Goal: Information Seeking & Learning: Find specific fact

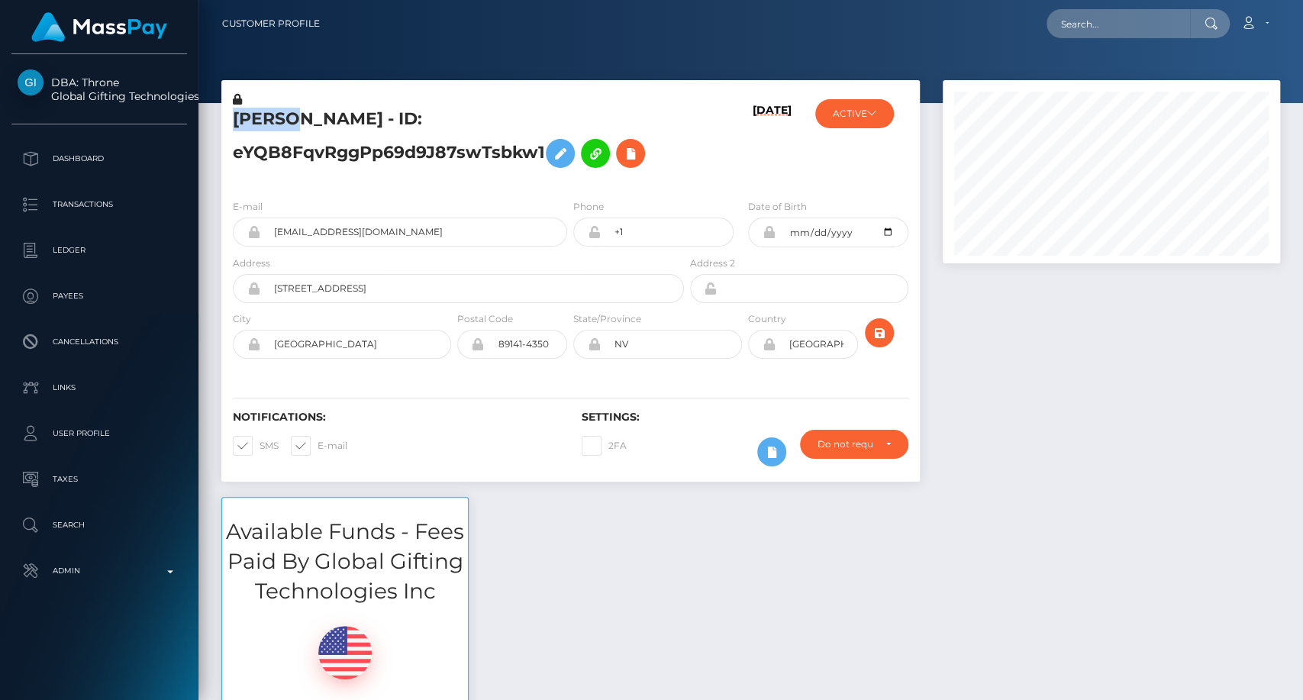
scroll to position [183, 337]
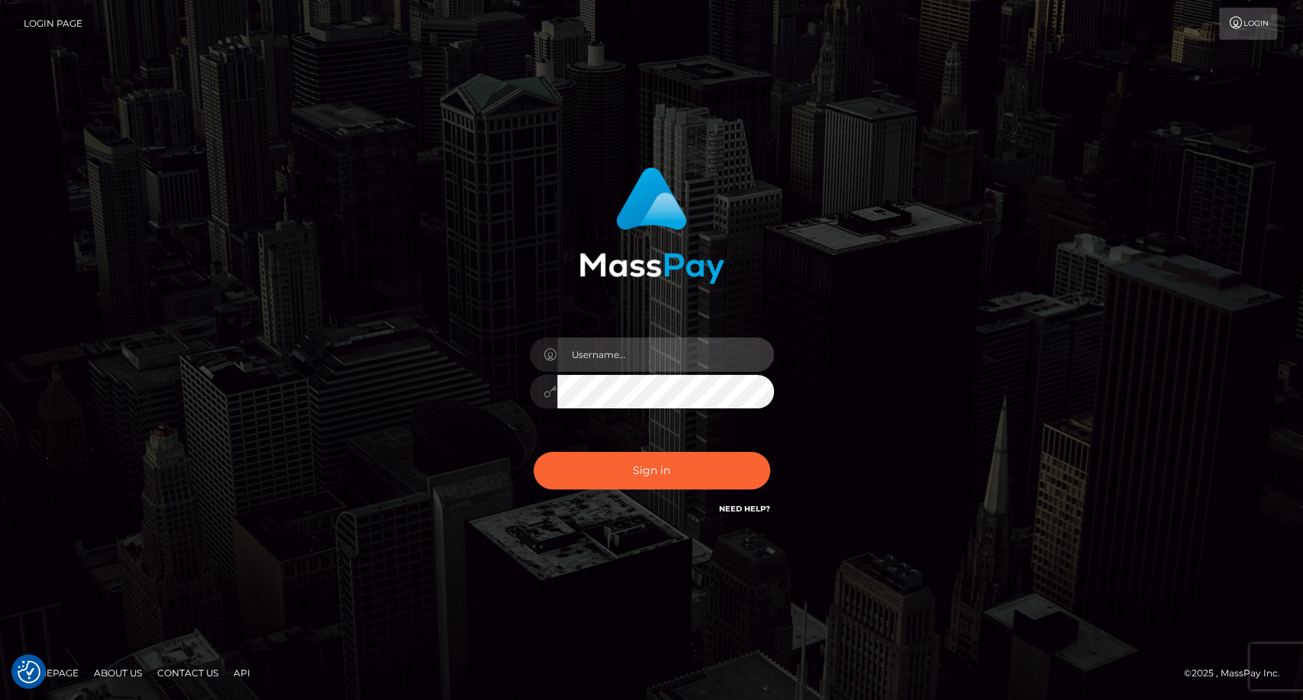
type input "carolina"
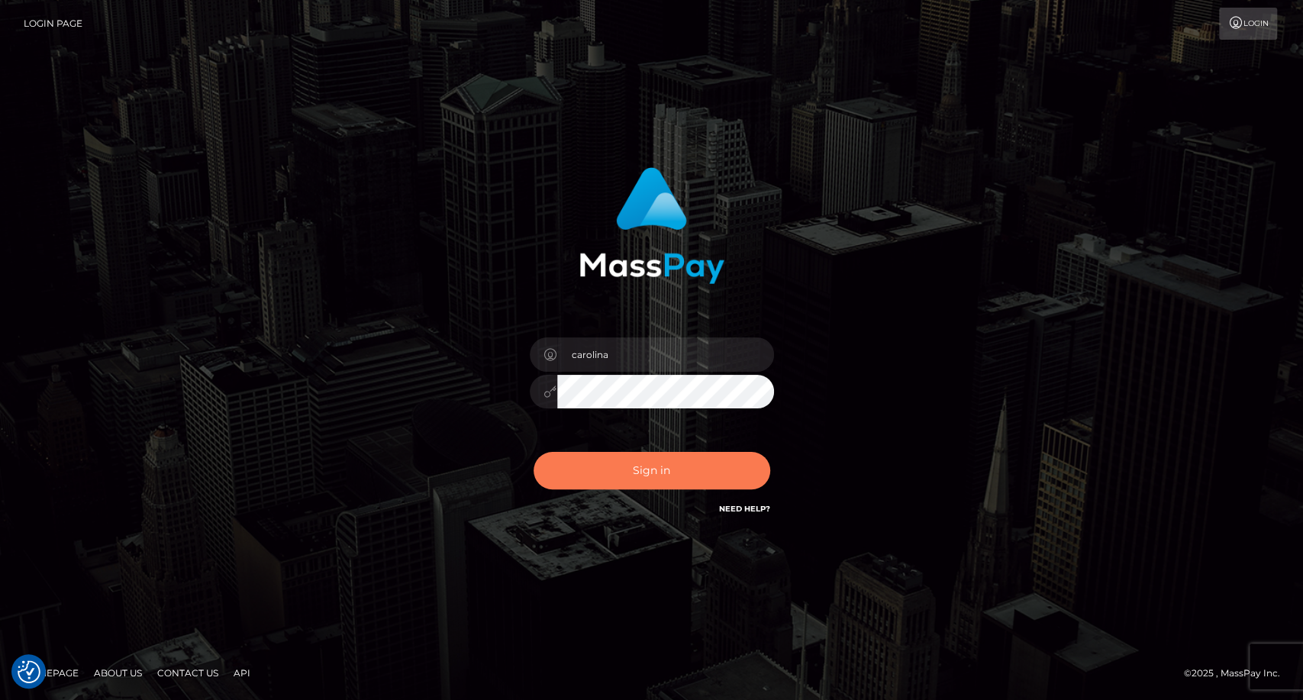
click at [641, 478] on button "Sign in" at bounding box center [652, 470] width 237 height 37
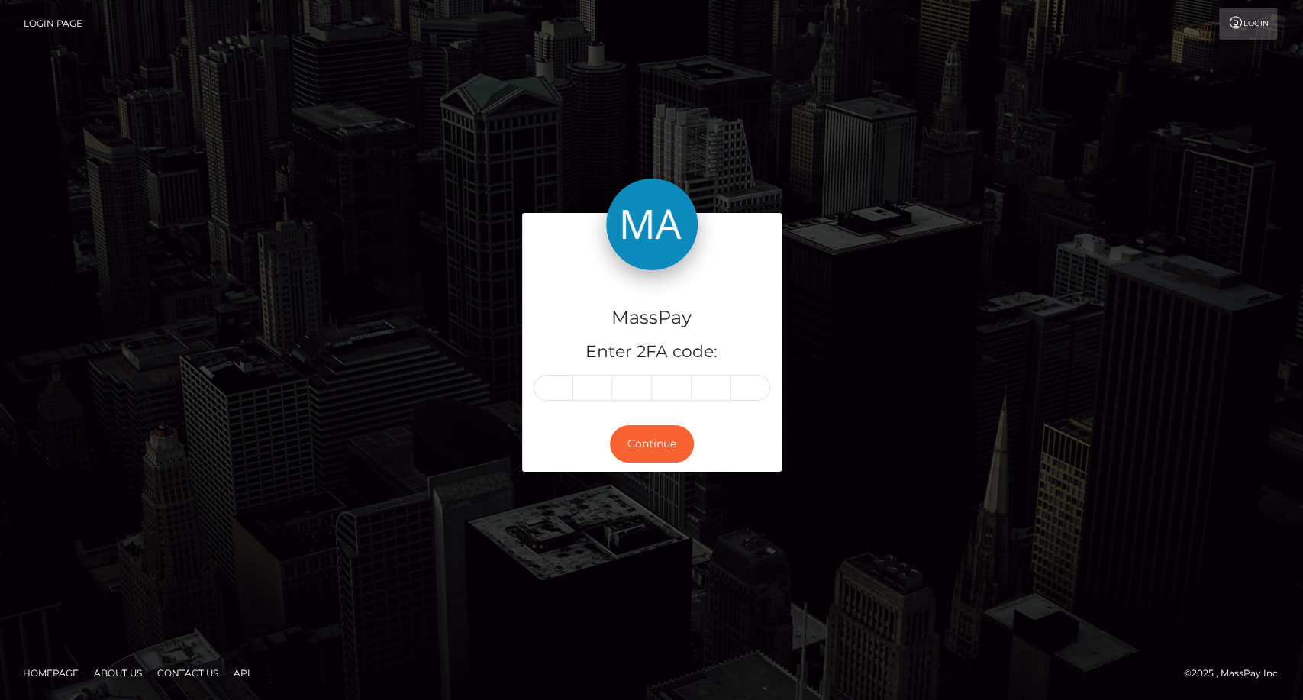
click at [1056, 407] on div "MassPay Enter 2FA code: Continue" at bounding box center [652, 350] width 870 height 274
click at [567, 391] on input "text" at bounding box center [554, 388] width 40 height 26
type input "8"
type input "7"
type input "1"
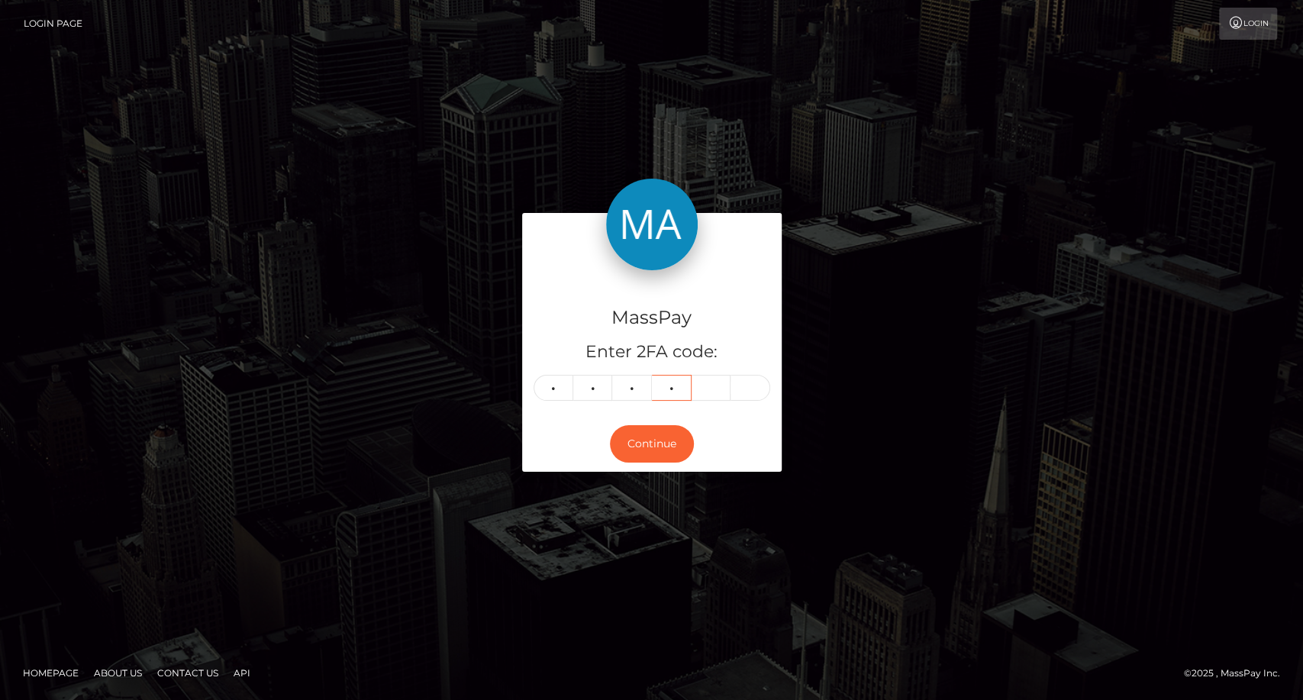
type input "4"
type input "0"
type input "5"
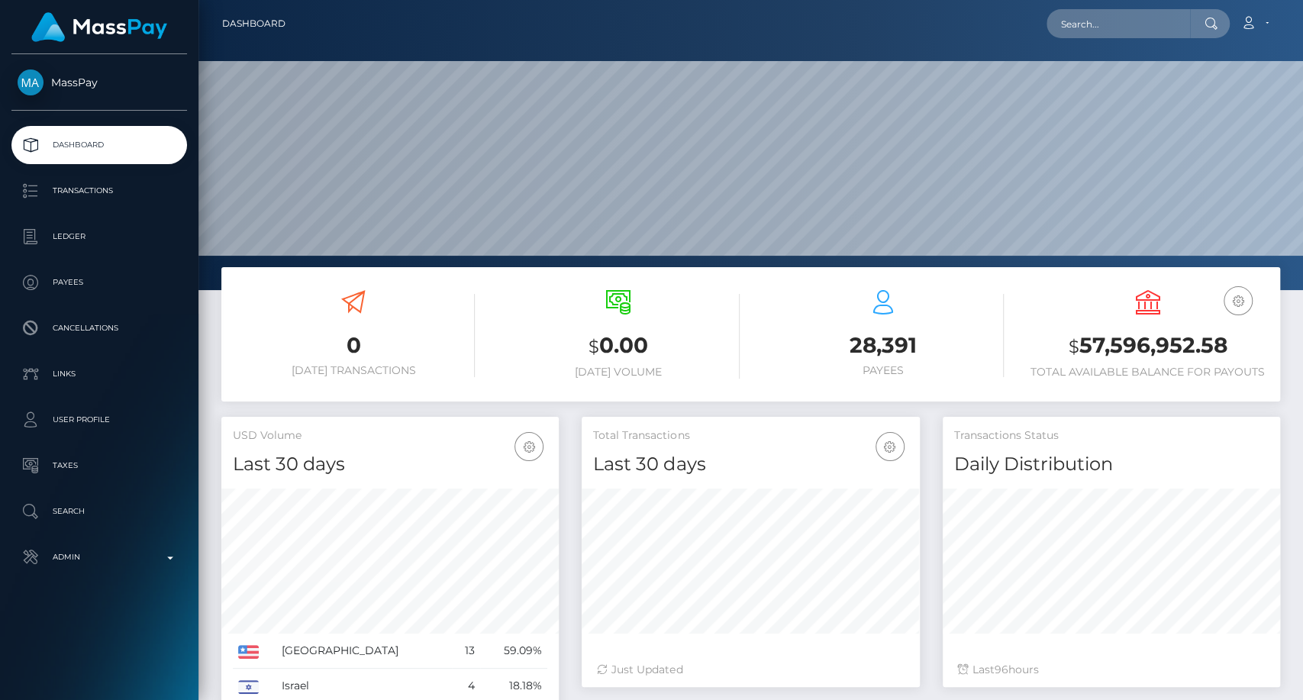
scroll to position [270, 337]
click at [1103, 24] on input "text" at bounding box center [1119, 23] width 144 height 29
paste input "gigimaexx@outlook.com"
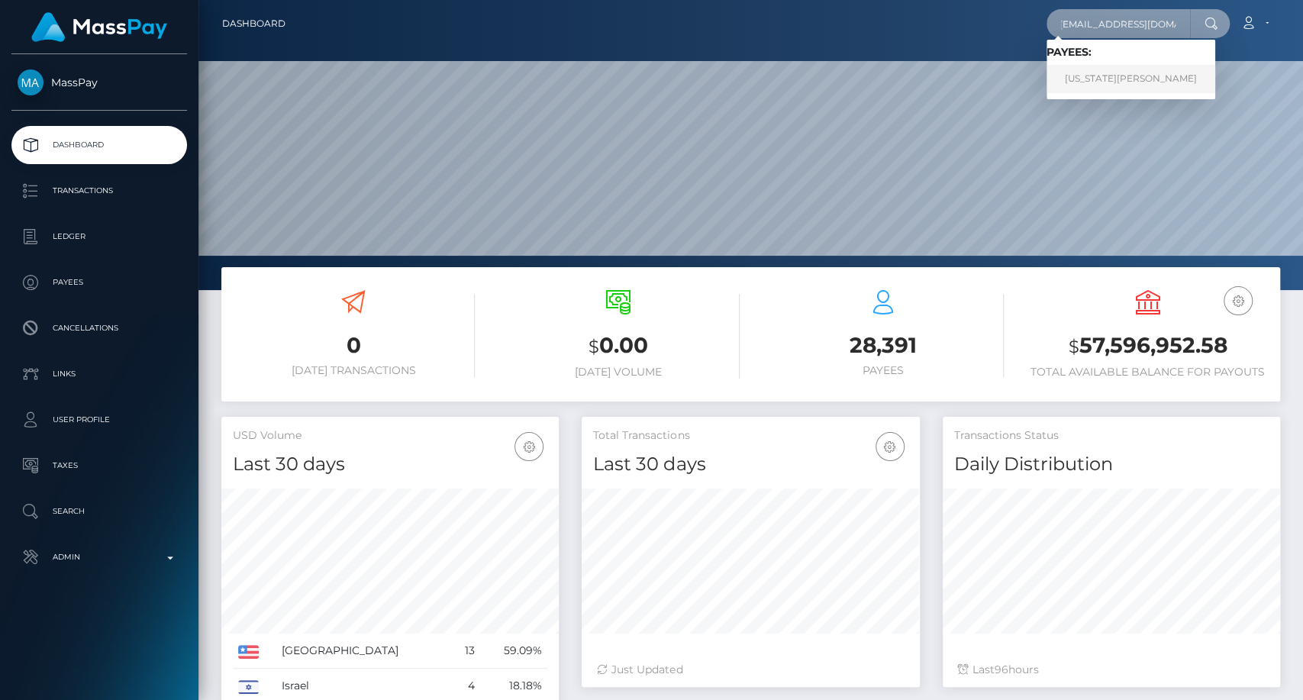
type input "gigimaexx@outlook.com"
click at [1073, 79] on link "GEORGIA MAE HUMBERSTONE" at bounding box center [1131, 79] width 169 height 28
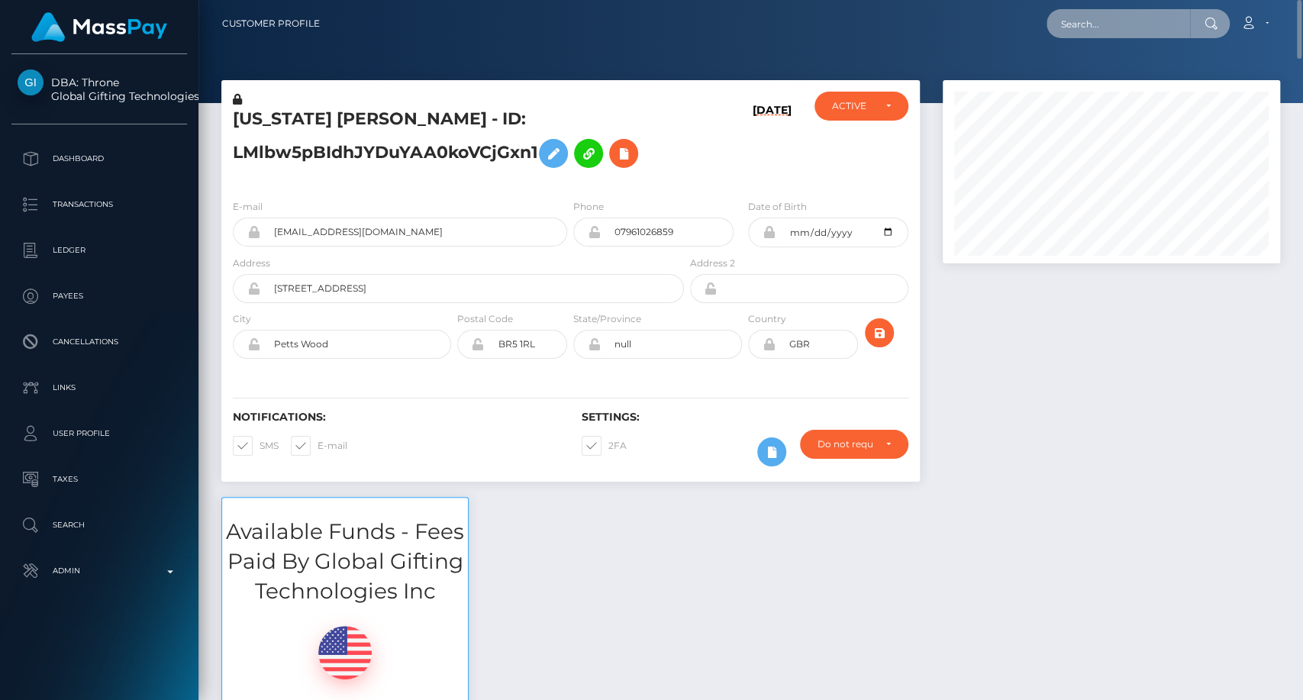
click at [1118, 22] on input "text" at bounding box center [1119, 23] width 144 height 29
paste input "eveliensanders@protonmail.com"
click at [1125, 24] on input "eveliensanders@protonmail.com" at bounding box center [1119, 23] width 144 height 29
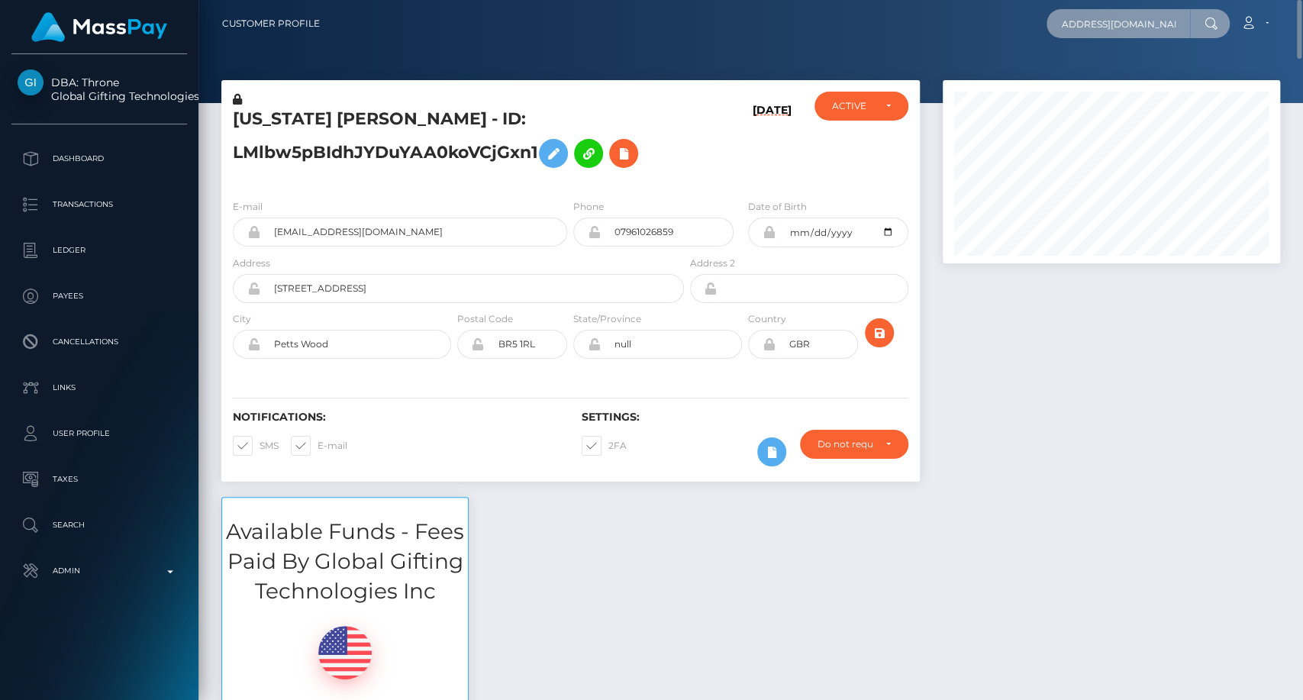
click at [1125, 22] on input "eveliensanders@protonmail.com" at bounding box center [1119, 23] width 144 height 29
click at [1118, 16] on input "eveliensanders@protonmail.com" at bounding box center [1119, 23] width 144 height 29
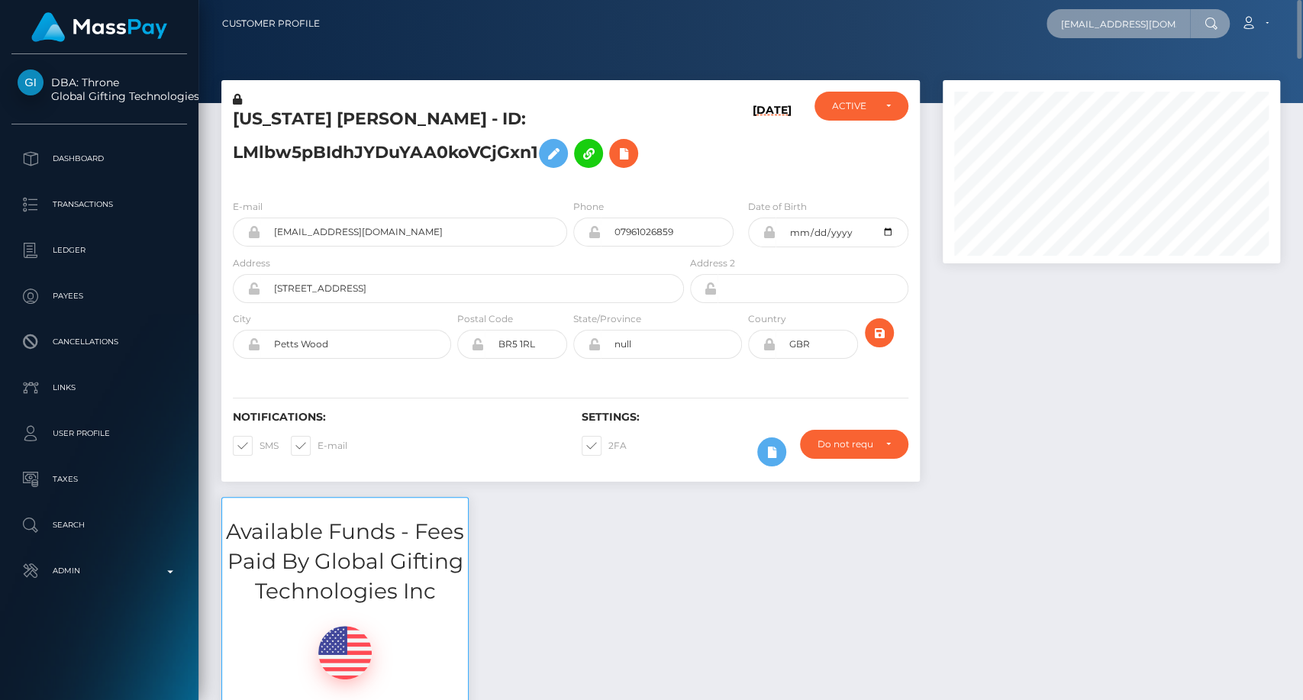
paste input "131702"
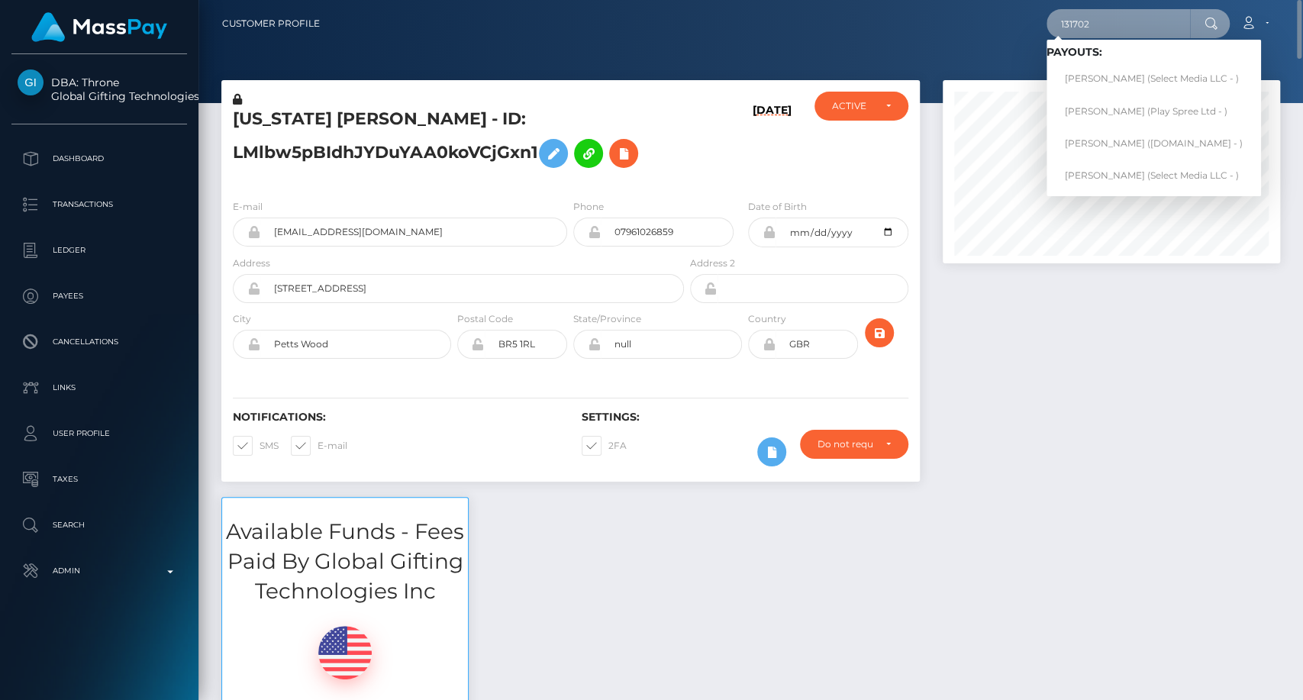
click at [1098, 31] on input "131702" at bounding box center [1119, 23] width 144 height 29
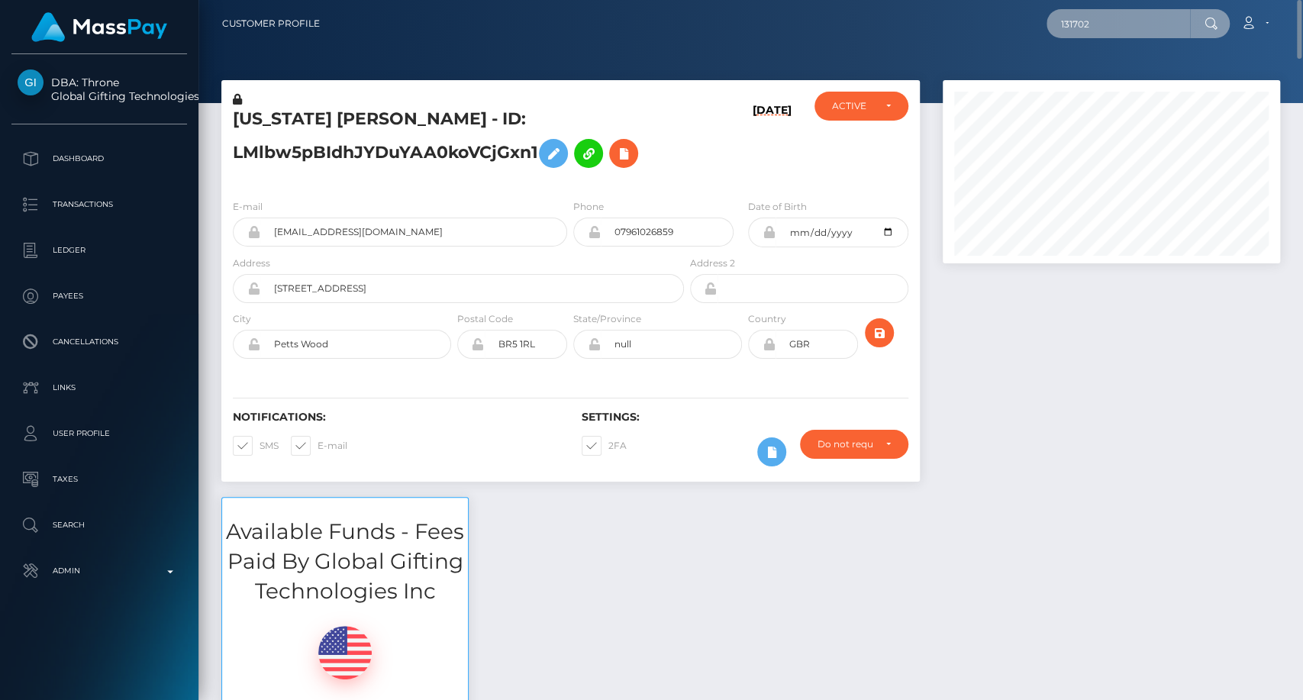
click at [1098, 31] on input "131702" at bounding box center [1119, 23] width 144 height 29
paste input "eveliensanders@protonmail.com"
type input "eveliensanders@protonmail.com"
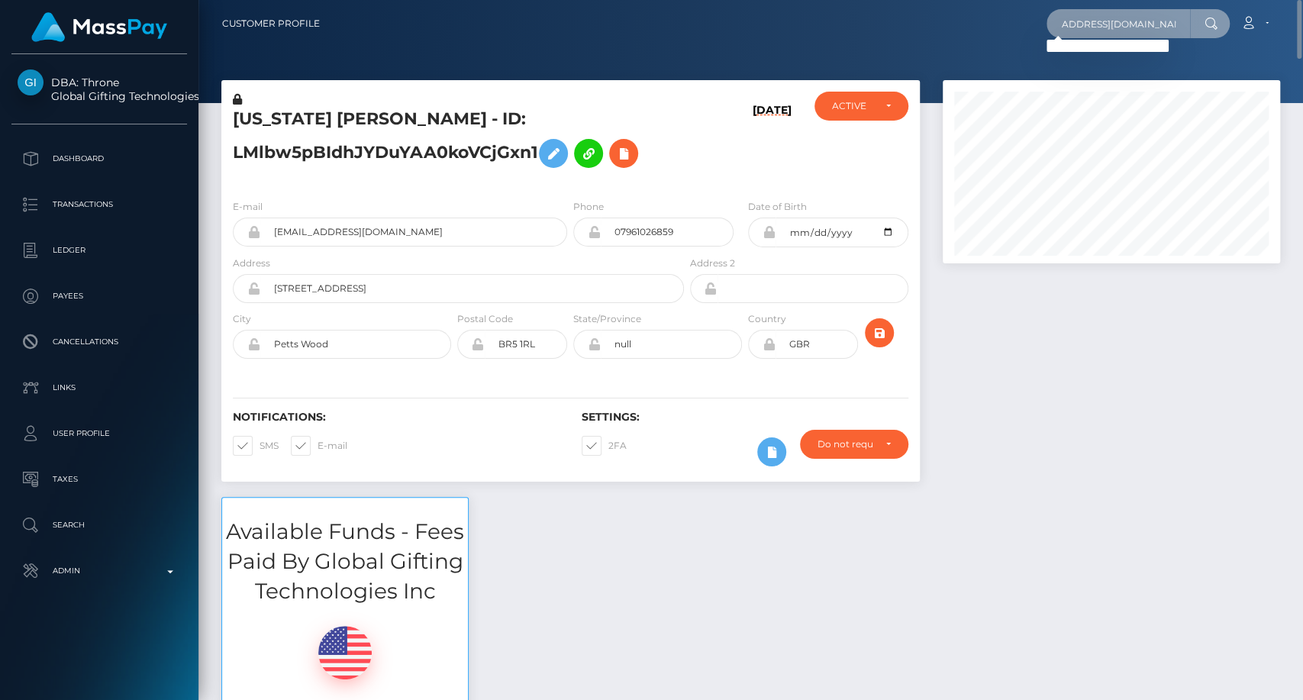
scroll to position [0, 0]
drag, startPoint x: 232, startPoint y: 117, endPoint x: 310, endPoint y: 127, distance: 78.5
click at [310, 127] on h5 "GEORGIA MAE HUMBERSTONE - ID: LMlbw5pBIdhJYDuYAA0koVCjGxn1" at bounding box center [454, 142] width 443 height 68
copy h5 "GEORGIA"
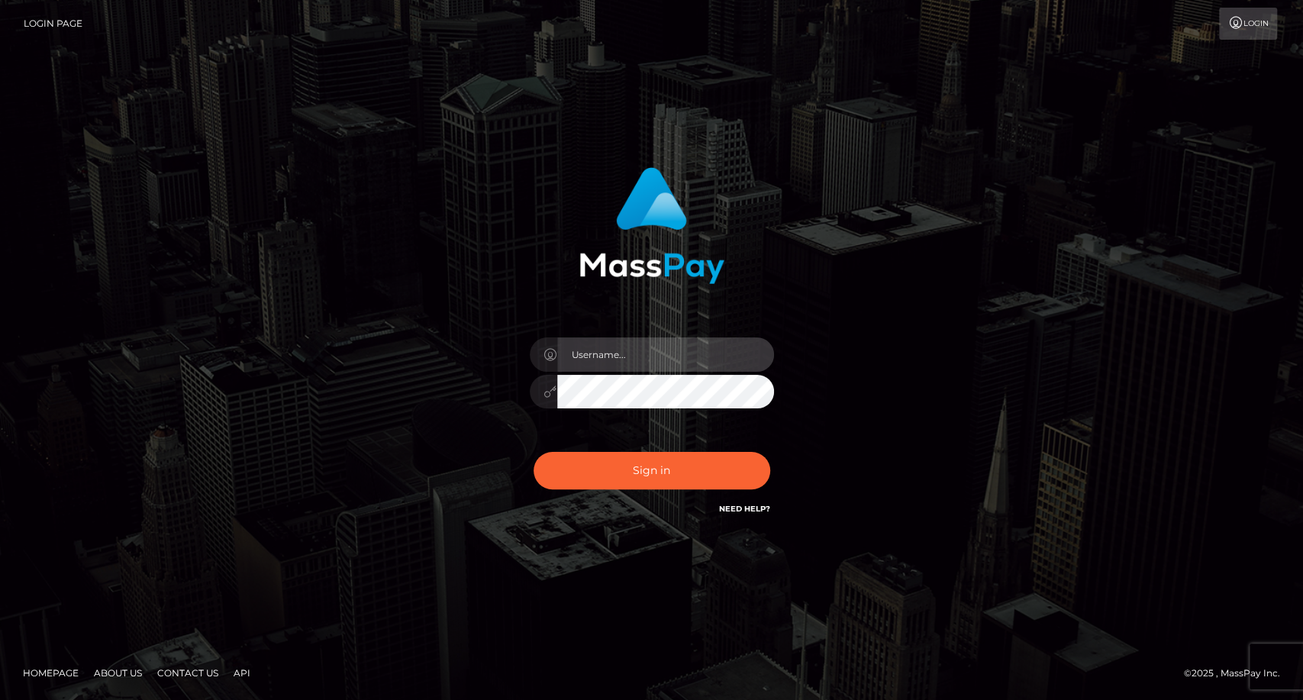
type input "carolina"
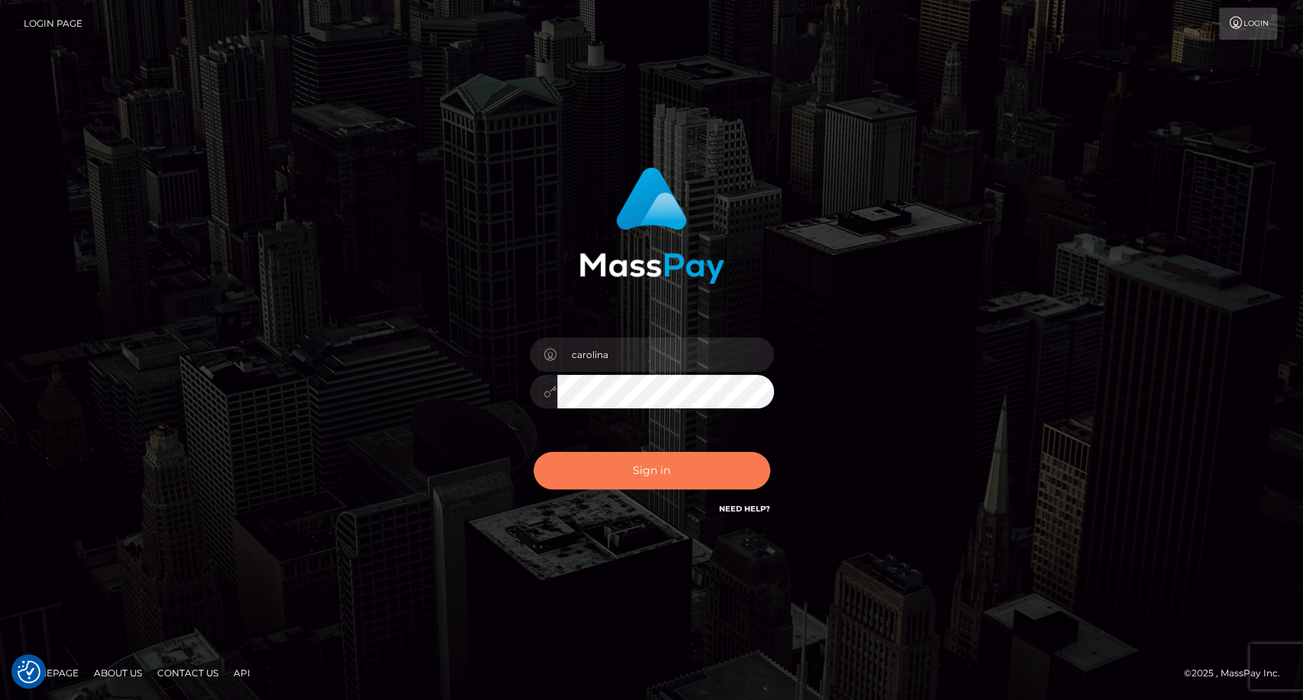
click at [633, 466] on button "Sign in" at bounding box center [652, 470] width 237 height 37
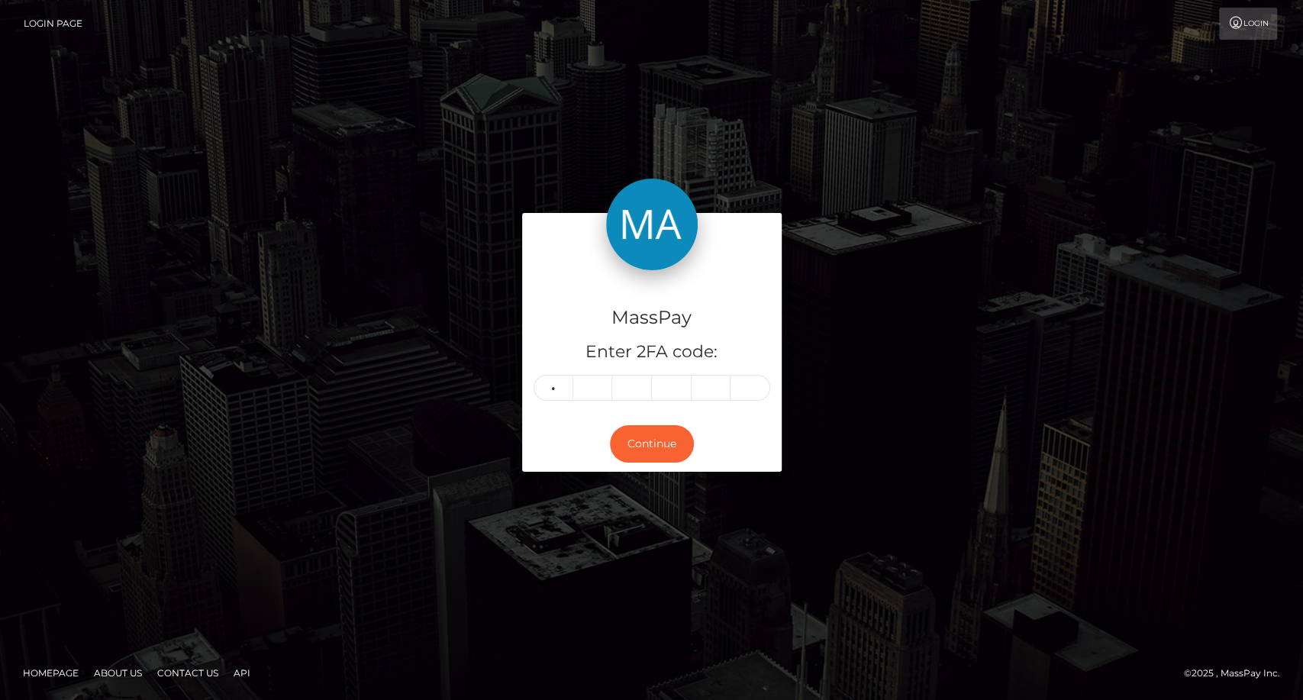
type input "9"
type input "3"
type input "4"
type input "6"
type input "9"
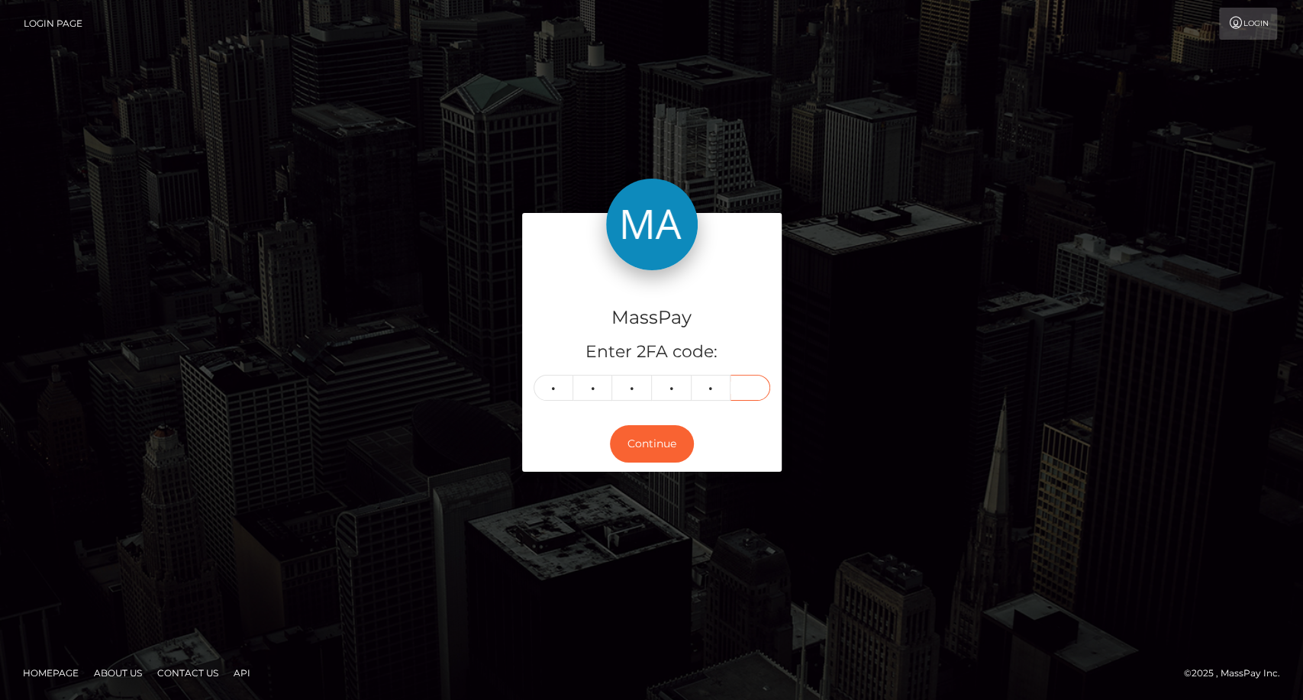
type input "5"
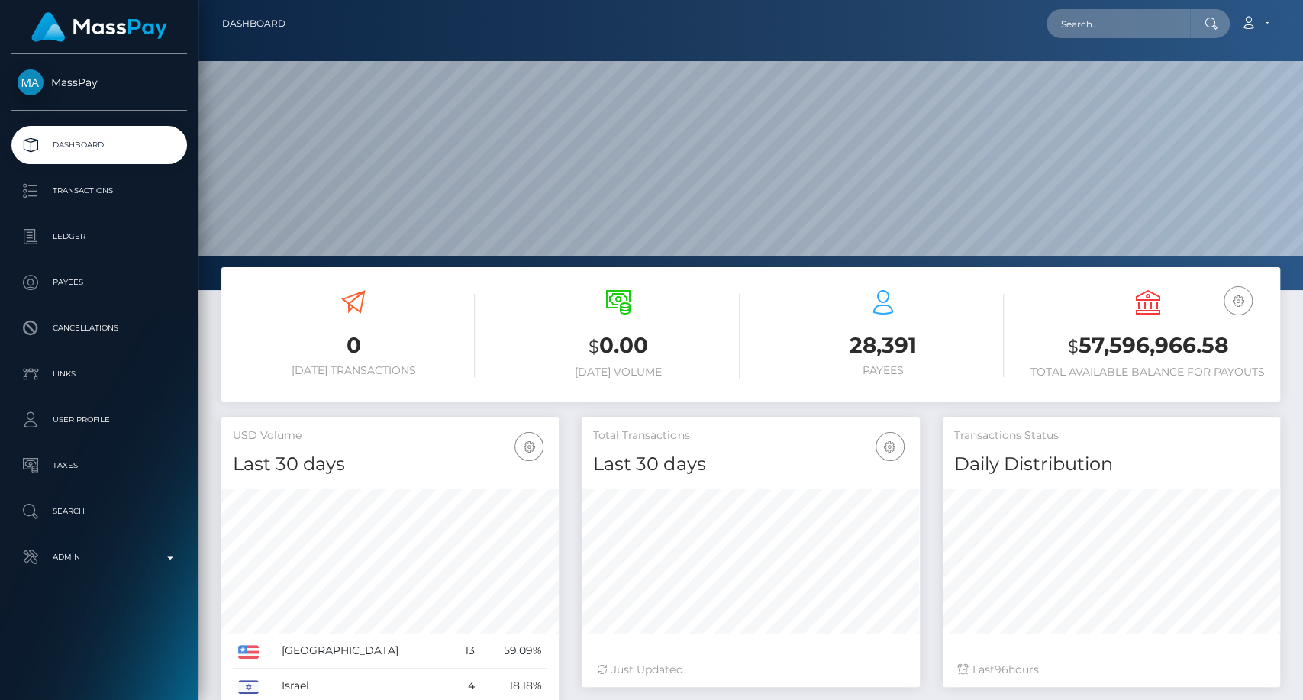
scroll to position [270, 337]
drag, startPoint x: 79, startPoint y: 508, endPoint x: 91, endPoint y: 496, distance: 16.7
click at [79, 508] on p "Search" at bounding box center [99, 511] width 163 height 23
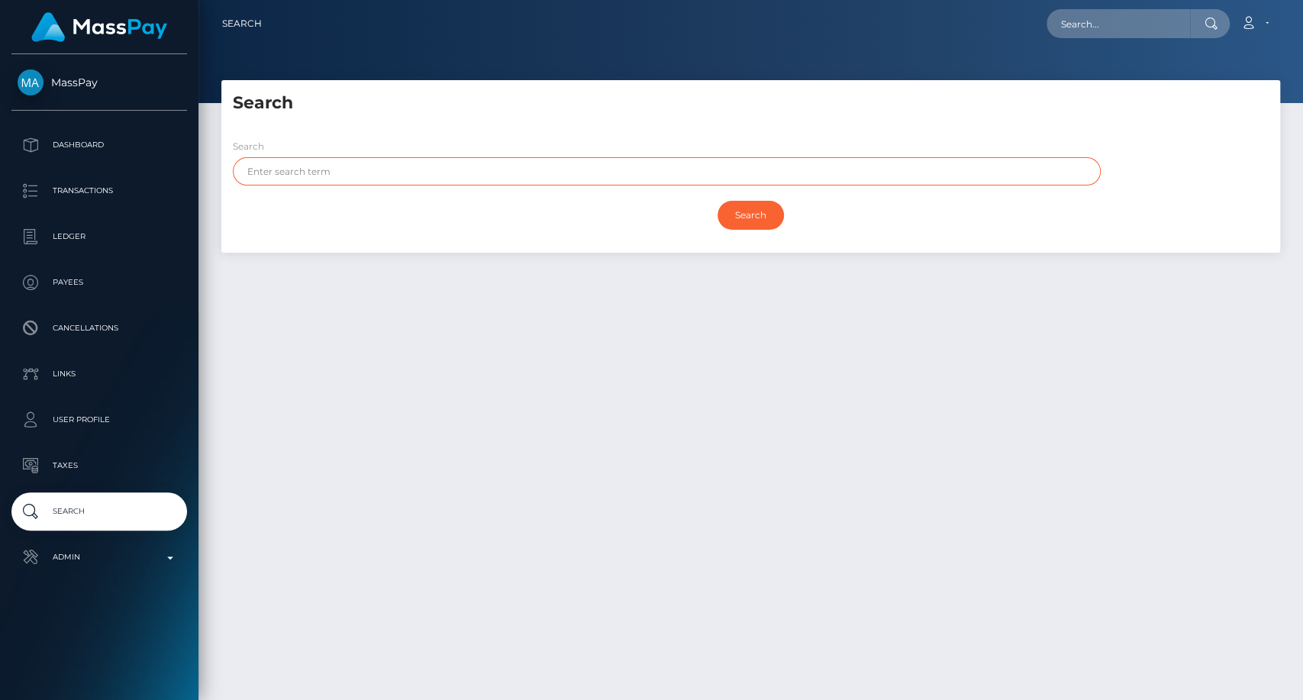
click at [334, 179] on input "text" at bounding box center [667, 171] width 868 height 28
type input "[PERSON_NAME]"
click at [718, 201] on input "Search" at bounding box center [751, 215] width 66 height 29
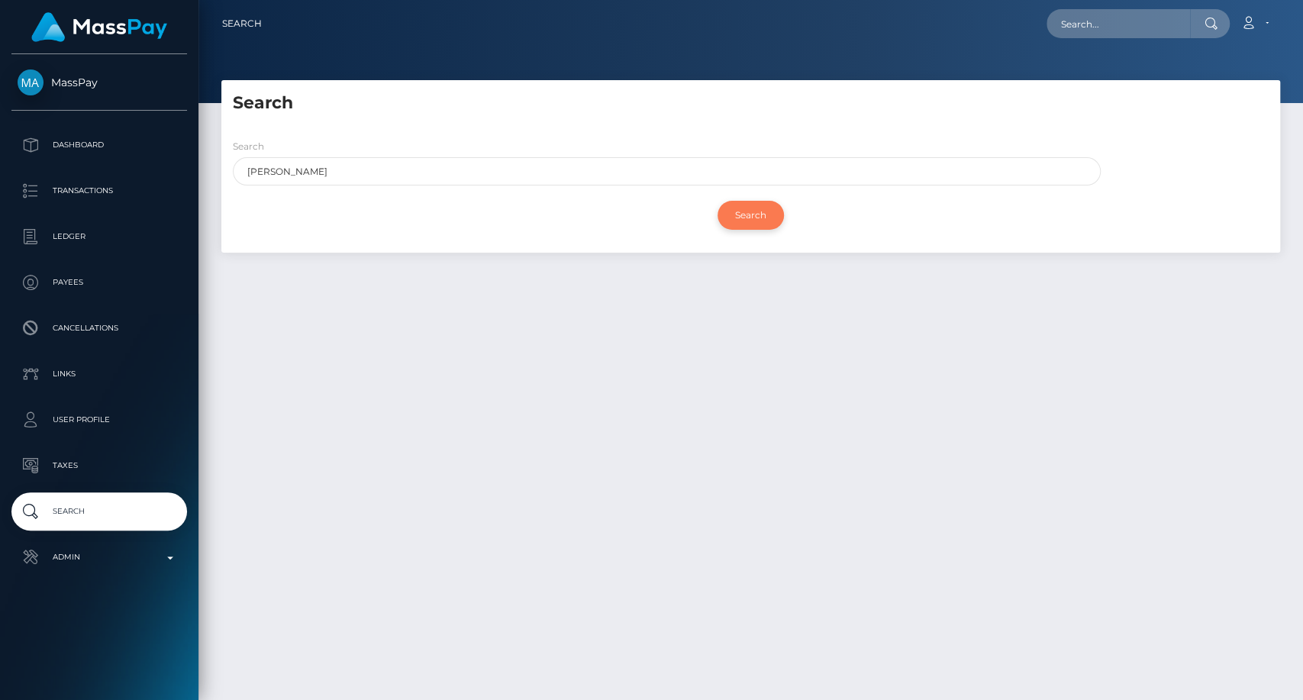
click at [759, 209] on input "Search" at bounding box center [751, 215] width 66 height 29
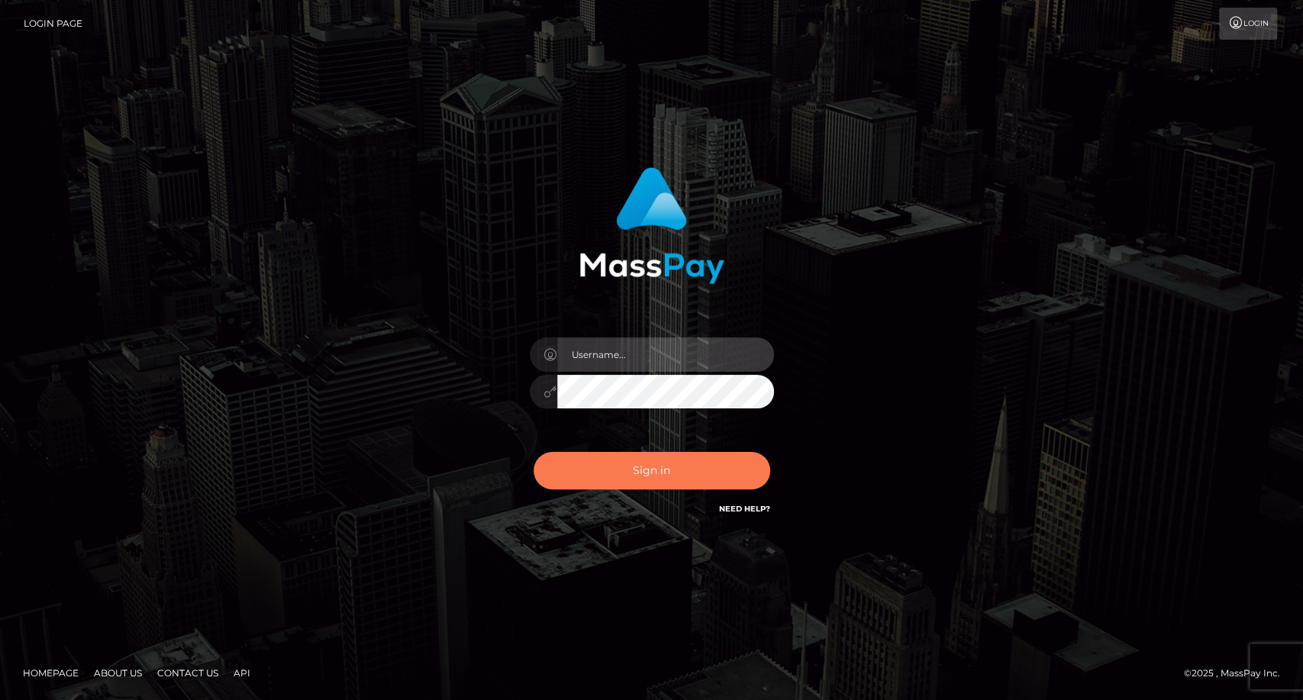
type input "carolina"
click at [647, 478] on button "Sign in" at bounding box center [652, 470] width 237 height 37
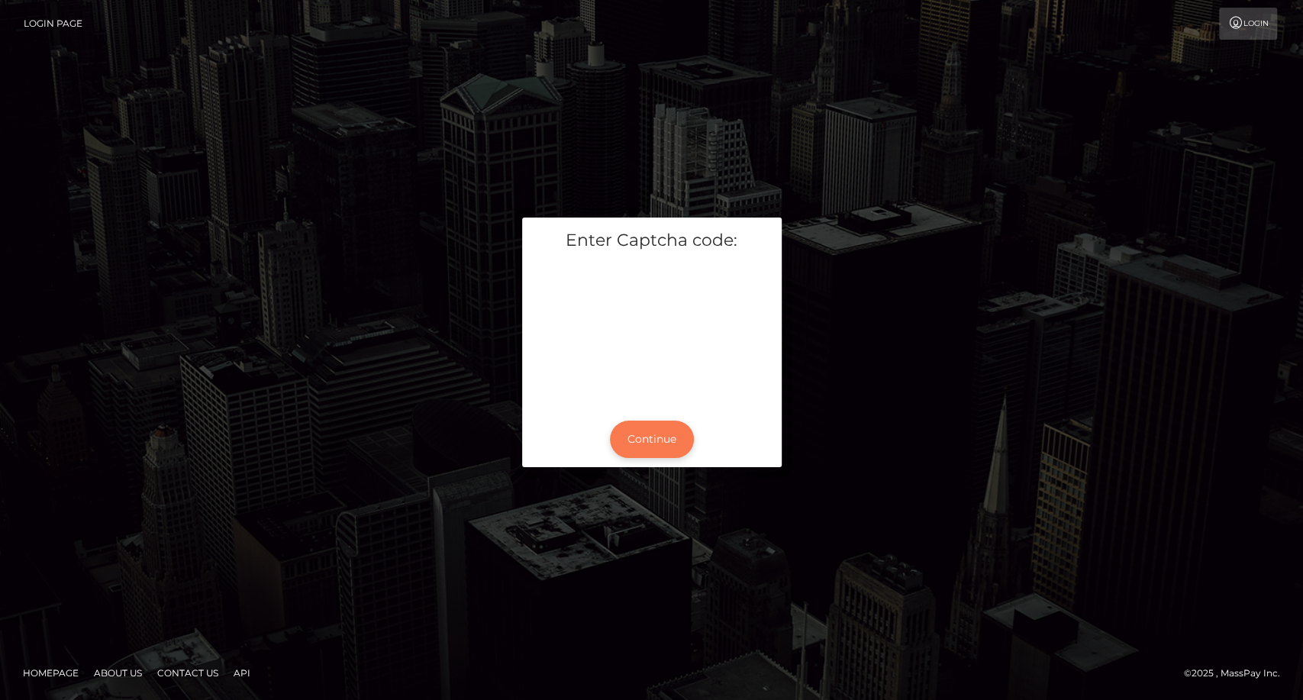
click at [666, 445] on button "Continue" at bounding box center [652, 439] width 84 height 37
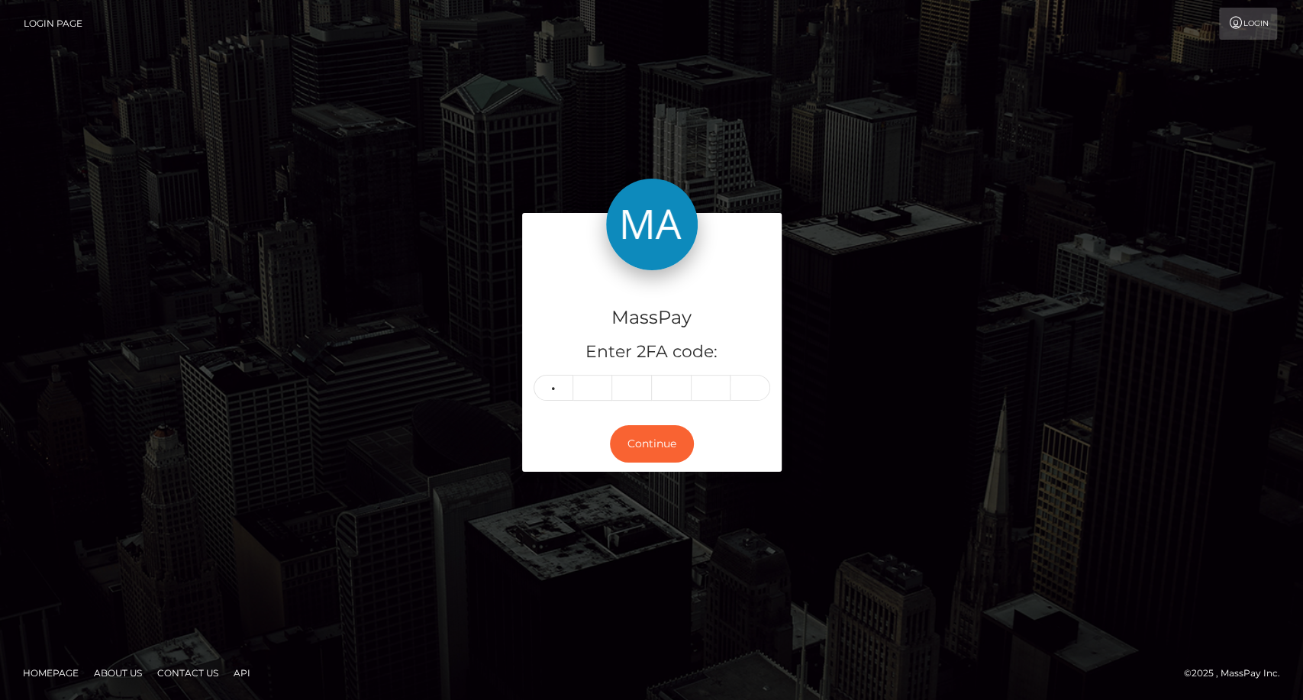
type input "7"
type input "3"
type input "6"
type input "3"
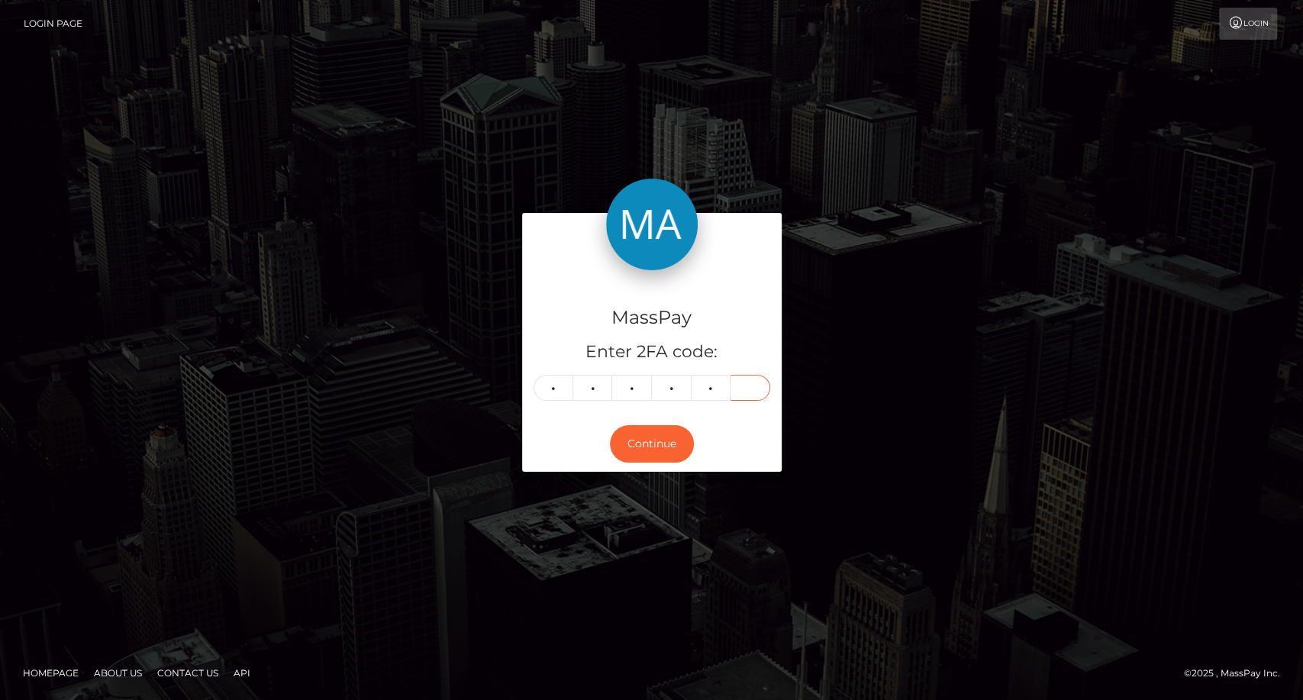
type input "7"
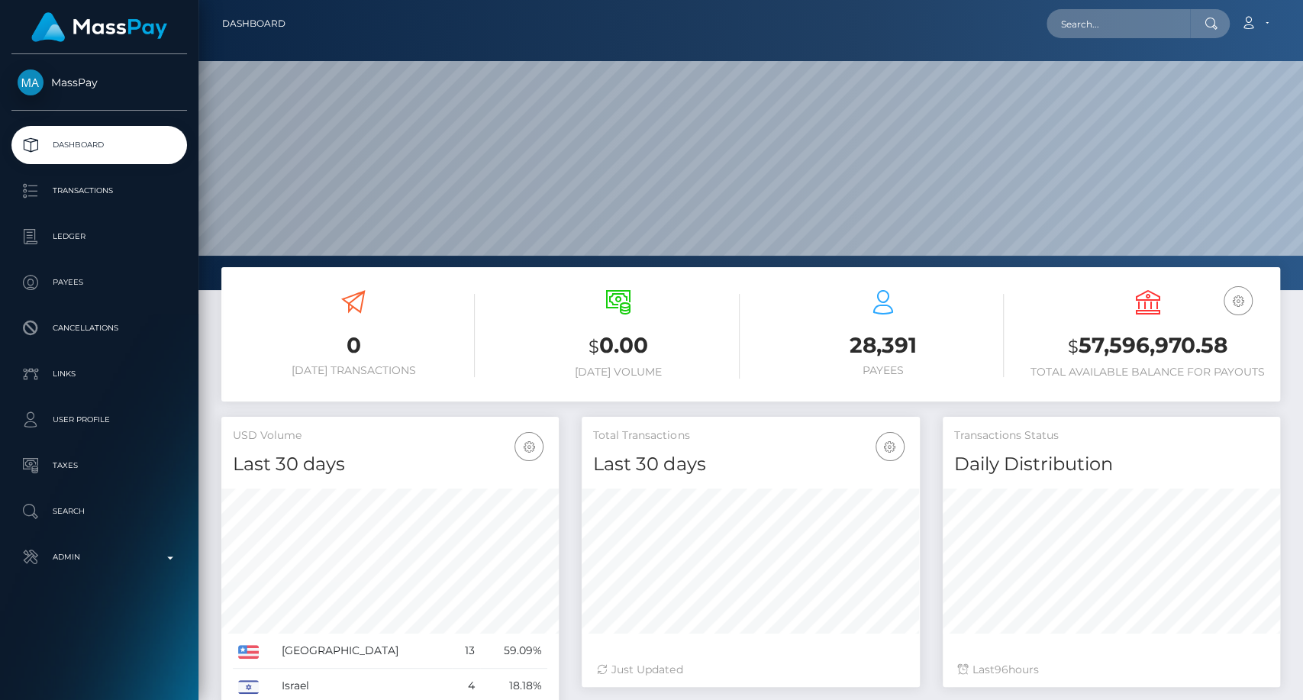
scroll to position [270, 337]
click at [1077, 22] on input "text" at bounding box center [1119, 23] width 144 height 29
paste input "[PERSON_NAME][EMAIL_ADDRESS][DOMAIN_NAME]"
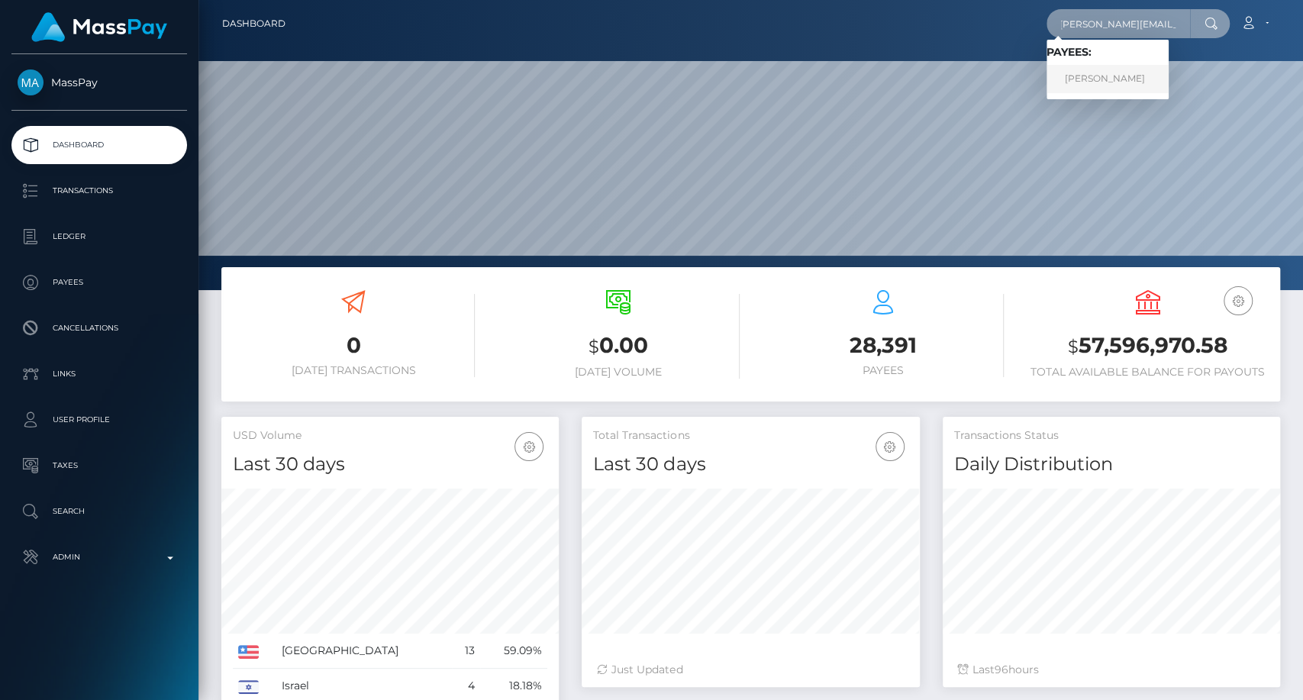
type input "[PERSON_NAME][EMAIL_ADDRESS][DOMAIN_NAME]"
click at [1106, 78] on link "[PERSON_NAME]" at bounding box center [1108, 79] width 122 height 28
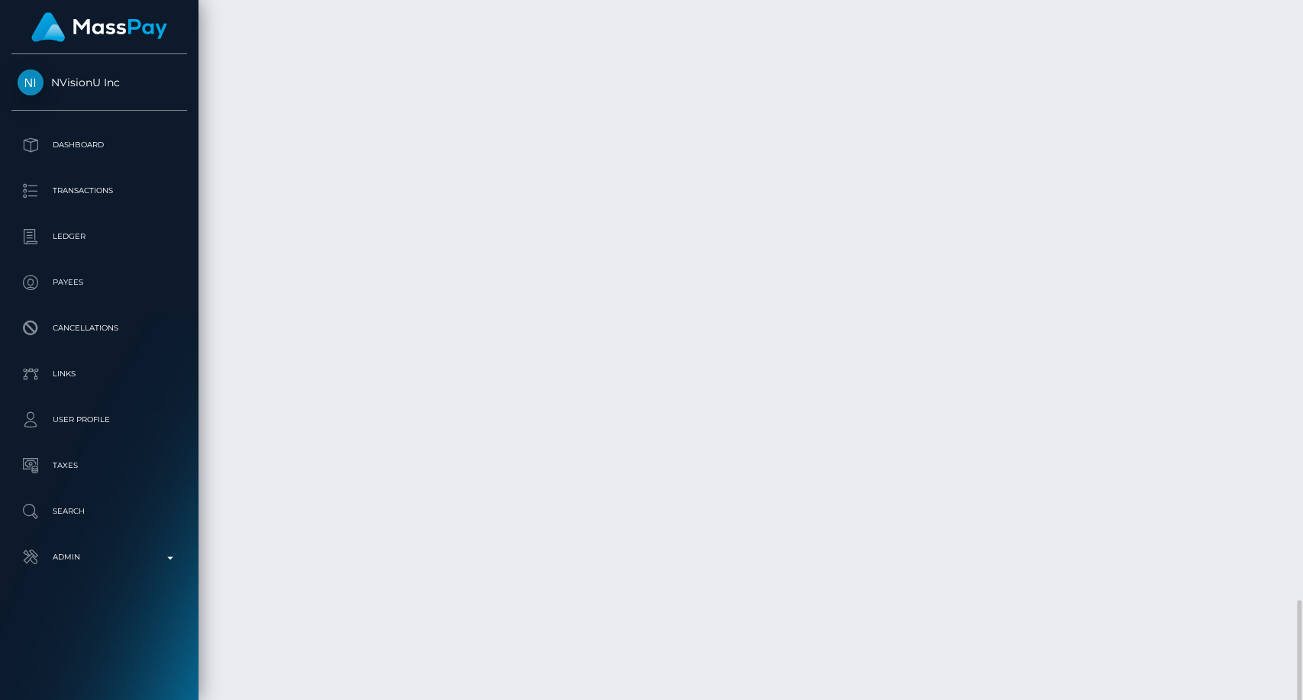
scroll to position [183, 337]
drag, startPoint x: 1155, startPoint y: 451, endPoint x: 1162, endPoint y: 439, distance: 14.0
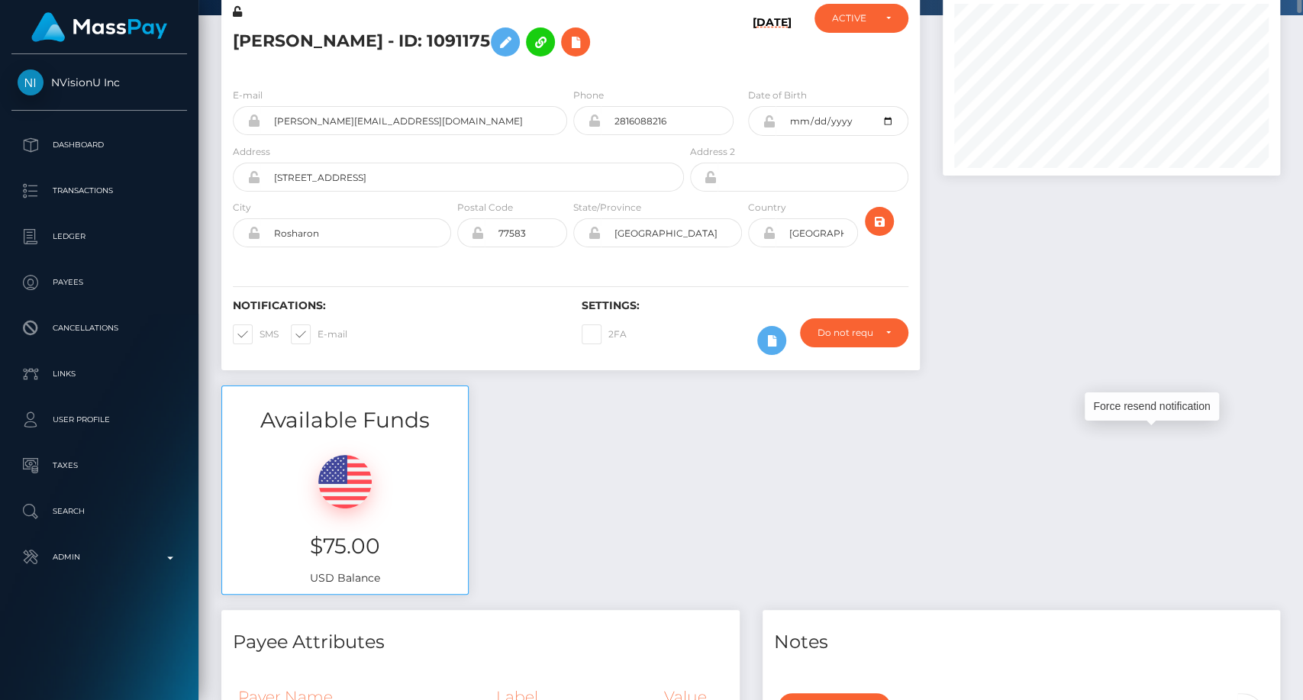
scroll to position [0, 0]
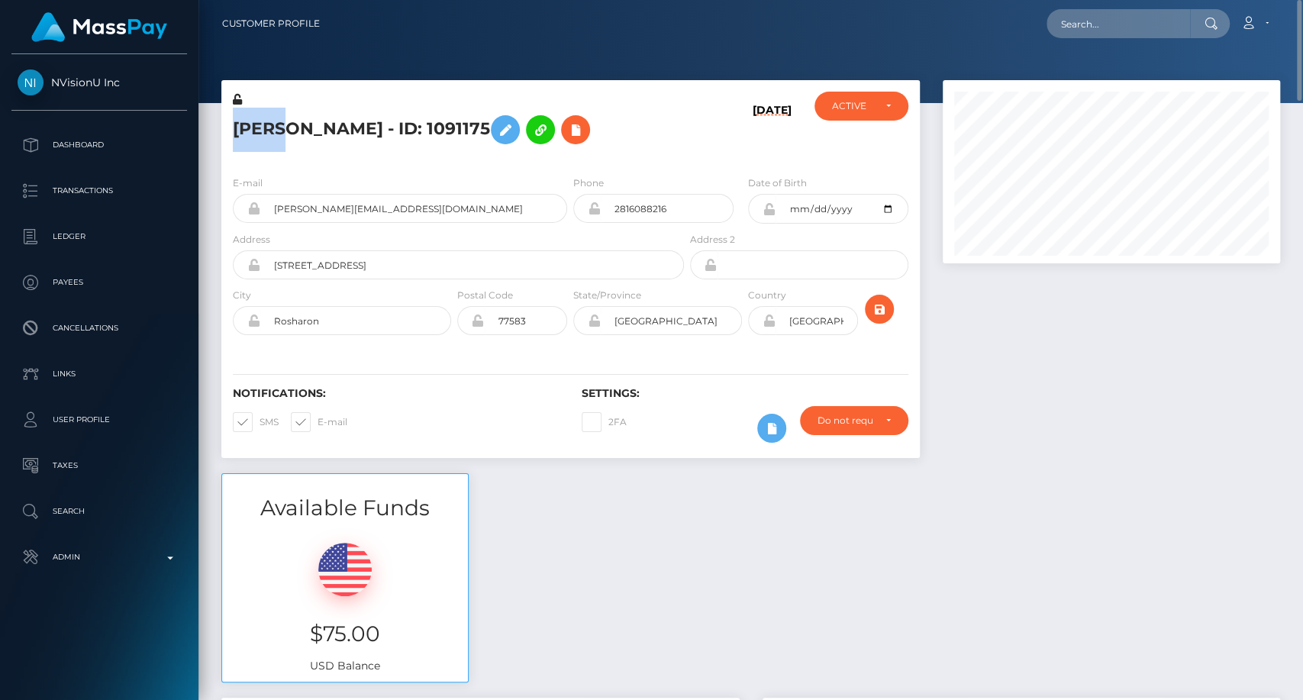
drag, startPoint x: 234, startPoint y: 125, endPoint x: 272, endPoint y: 132, distance: 38.0
click at [272, 132] on h5 "Terri Adams - ID: 1091175" at bounding box center [454, 130] width 443 height 44
copy h5 "Terri"
click at [1116, 10] on input "text" at bounding box center [1119, 23] width 144 height 29
paste input "danny.z.chiem@gmail.com"
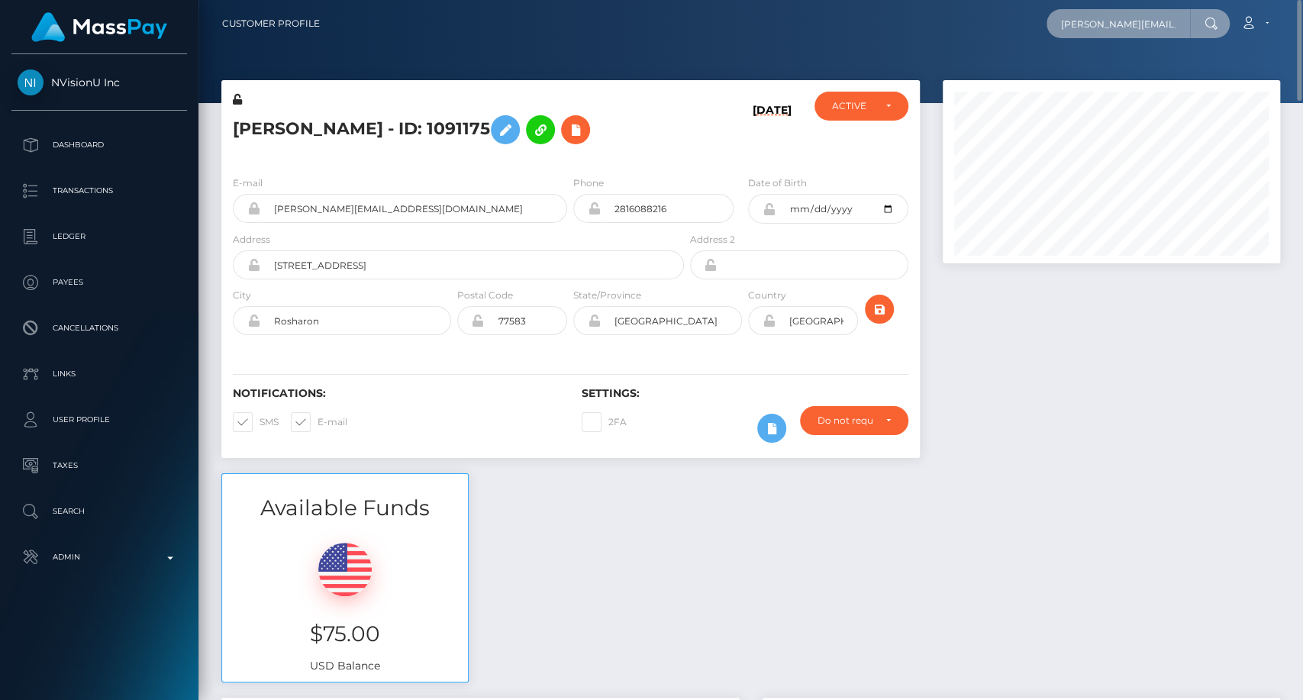
scroll to position [0, 11]
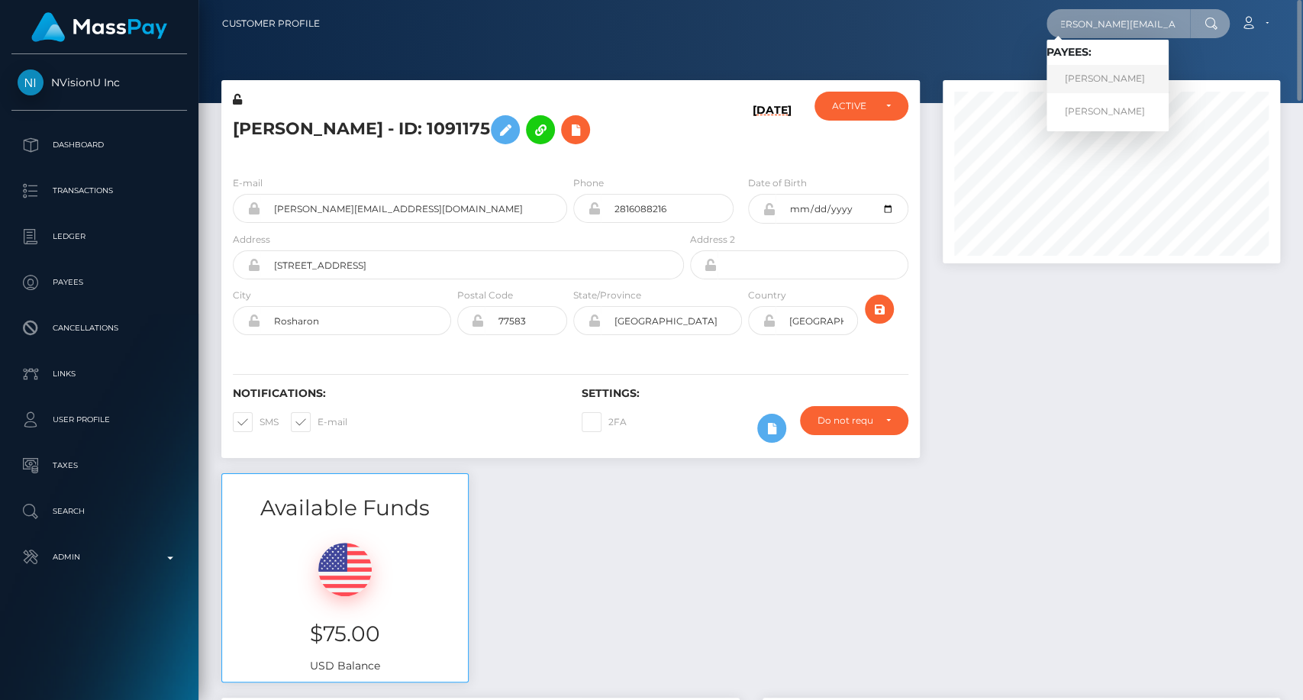
type input "danny.z.chiem@gmail.com"
click at [1135, 73] on link "Danny Chiem" at bounding box center [1108, 79] width 122 height 28
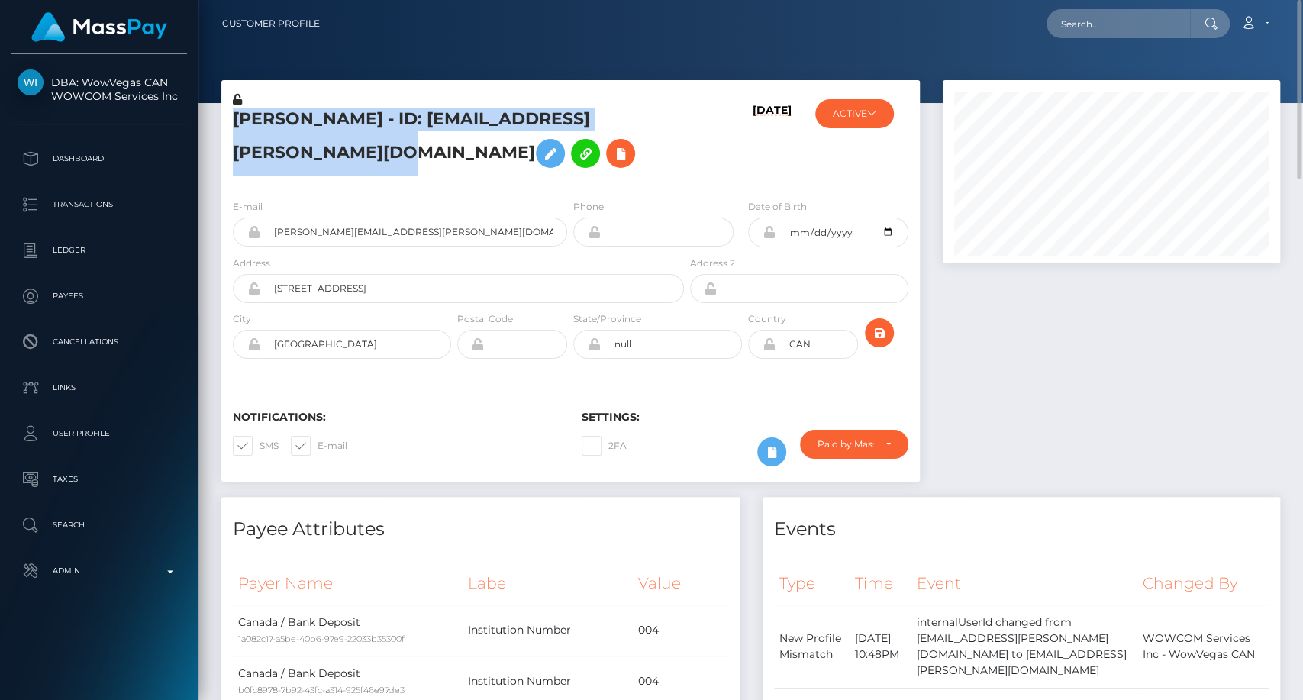
drag, startPoint x: 232, startPoint y: 120, endPoint x: 554, endPoint y: 147, distance: 323.3
click at [554, 147] on h5 "Danny Chiem - ID: 10224496danny.z.chiem@gmail.com" at bounding box center [454, 142] width 443 height 68
copy h5 "Danny Chiem - ID: 10224496danny.z.chiem@gmail.com"
